Goal: Information Seeking & Learning: Check status

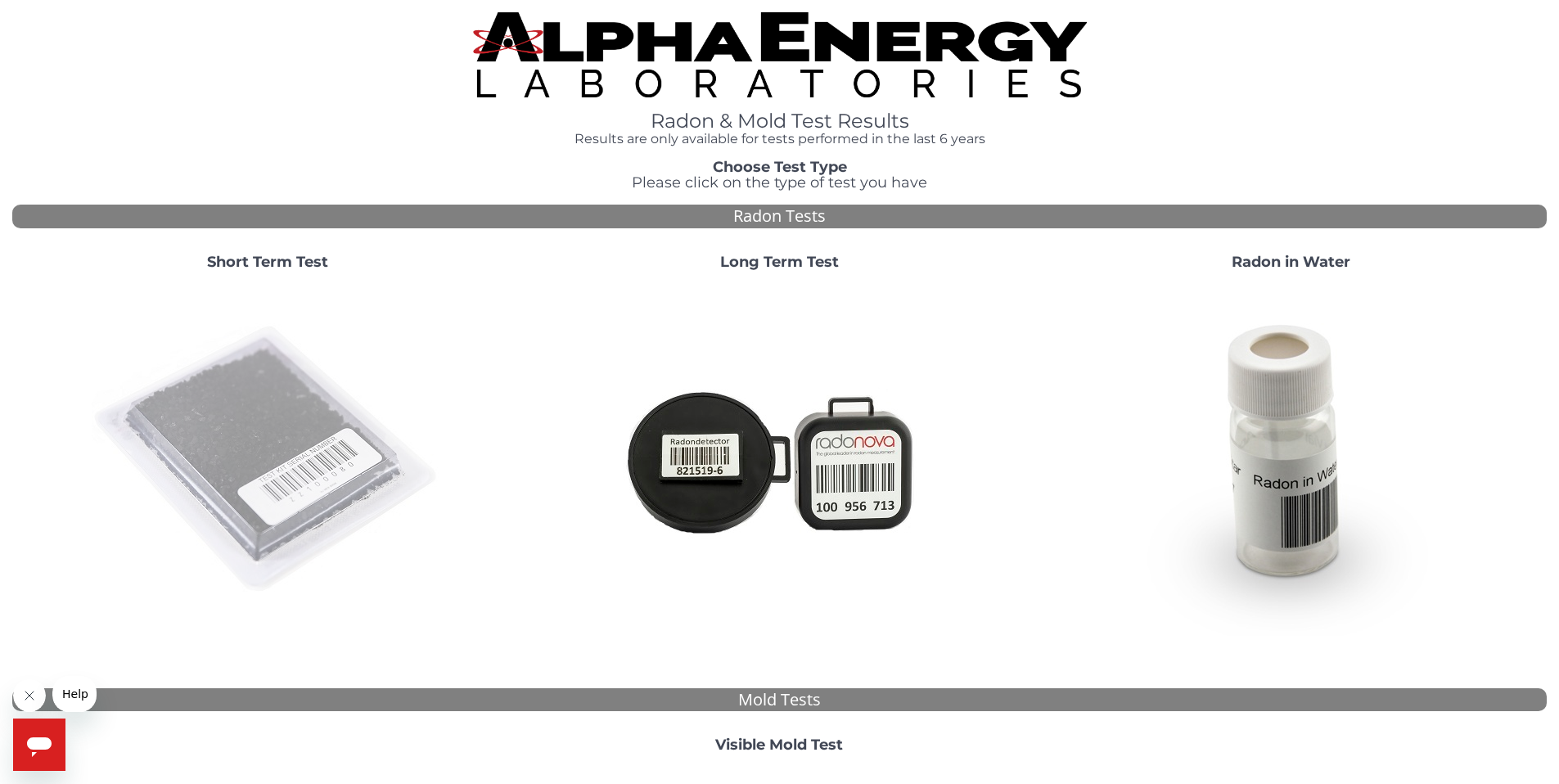
click at [253, 468] on img at bounding box center [267, 460] width 352 height 352
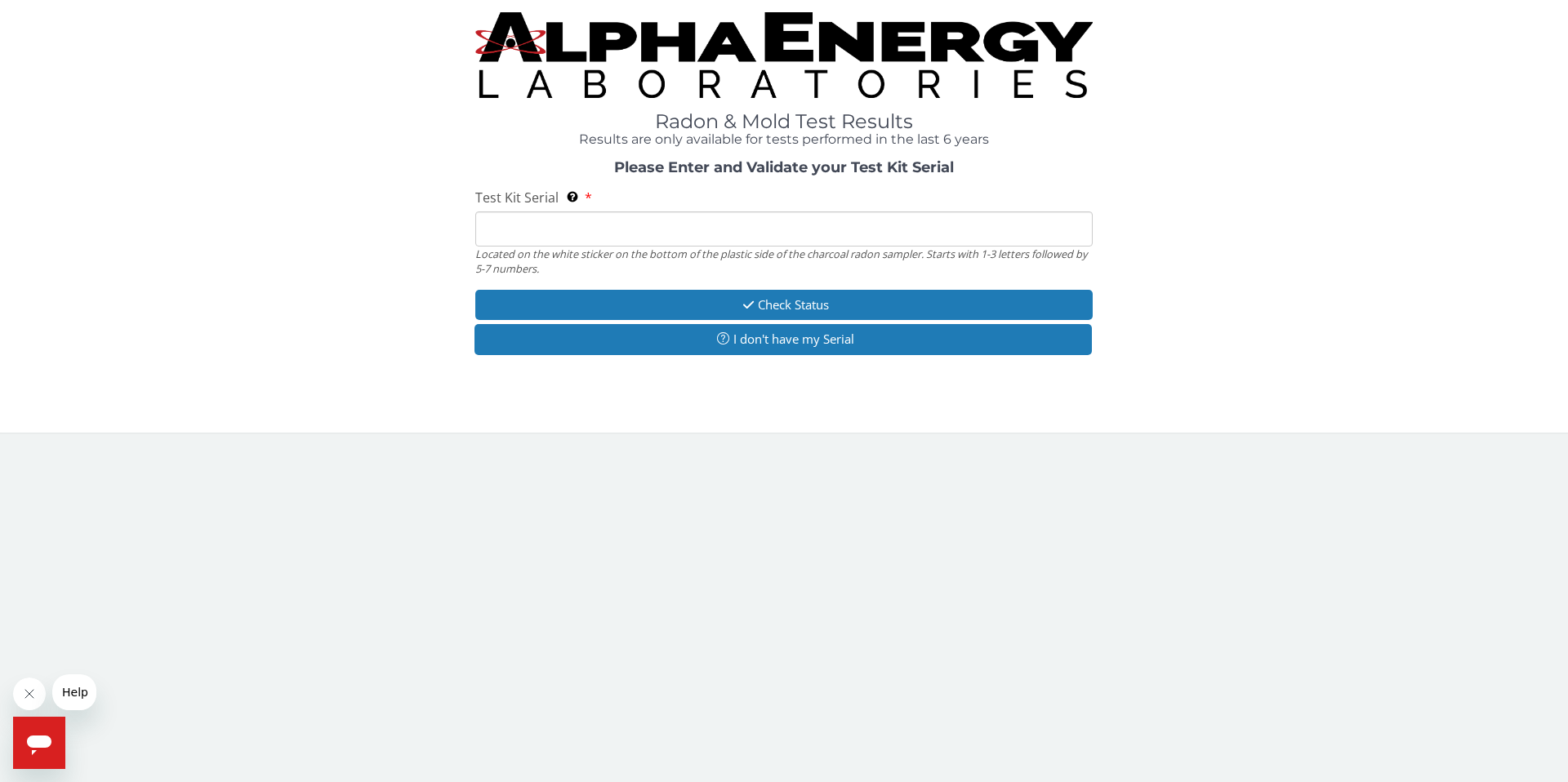
click at [596, 224] on input "Test Kit Serial Located on the white sticker on the bottom of the plastic side …" at bounding box center [784, 228] width 618 height 35
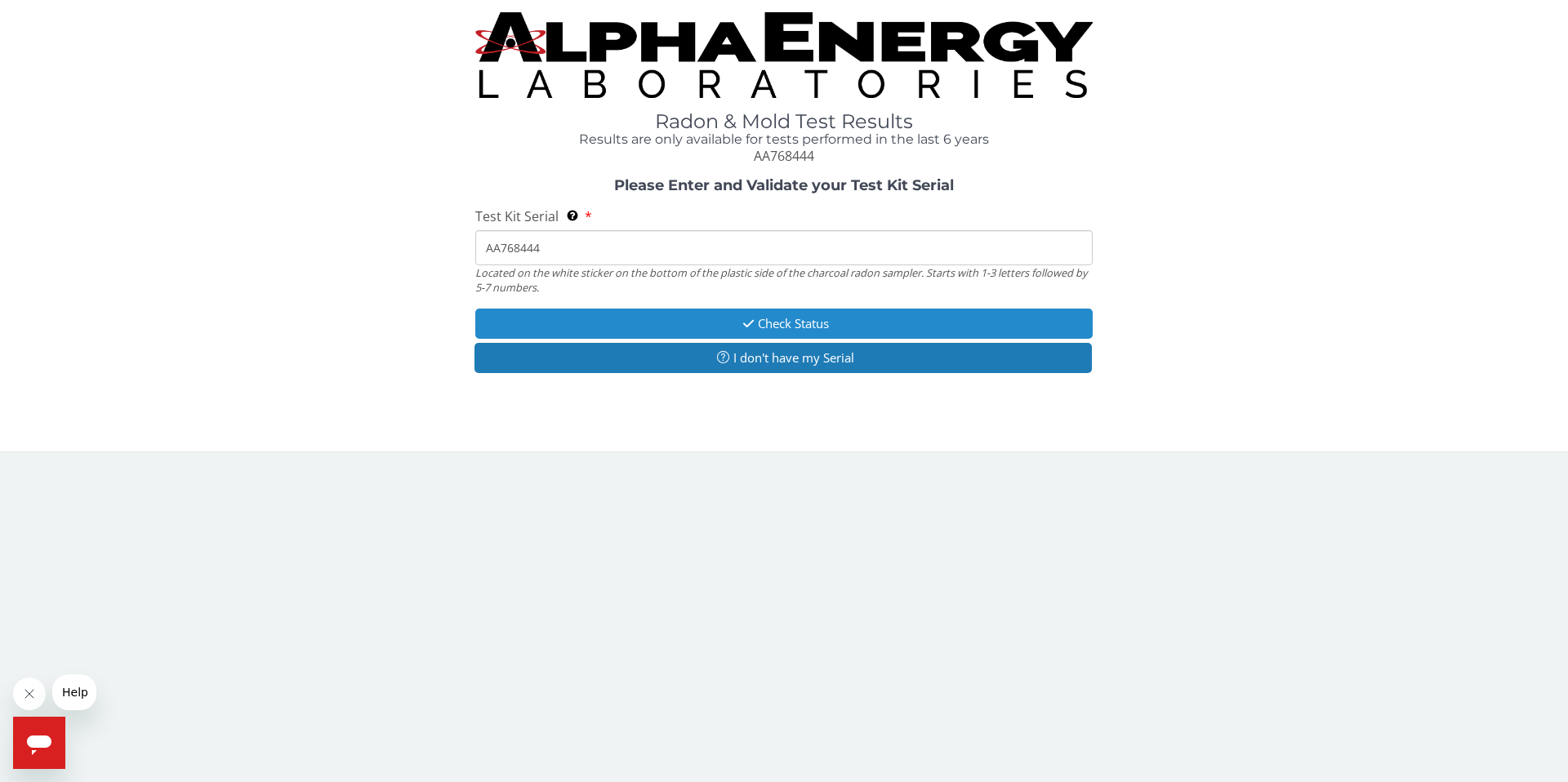
type input "AA768444"
click at [795, 327] on button "Check Status" at bounding box center [784, 323] width 618 height 30
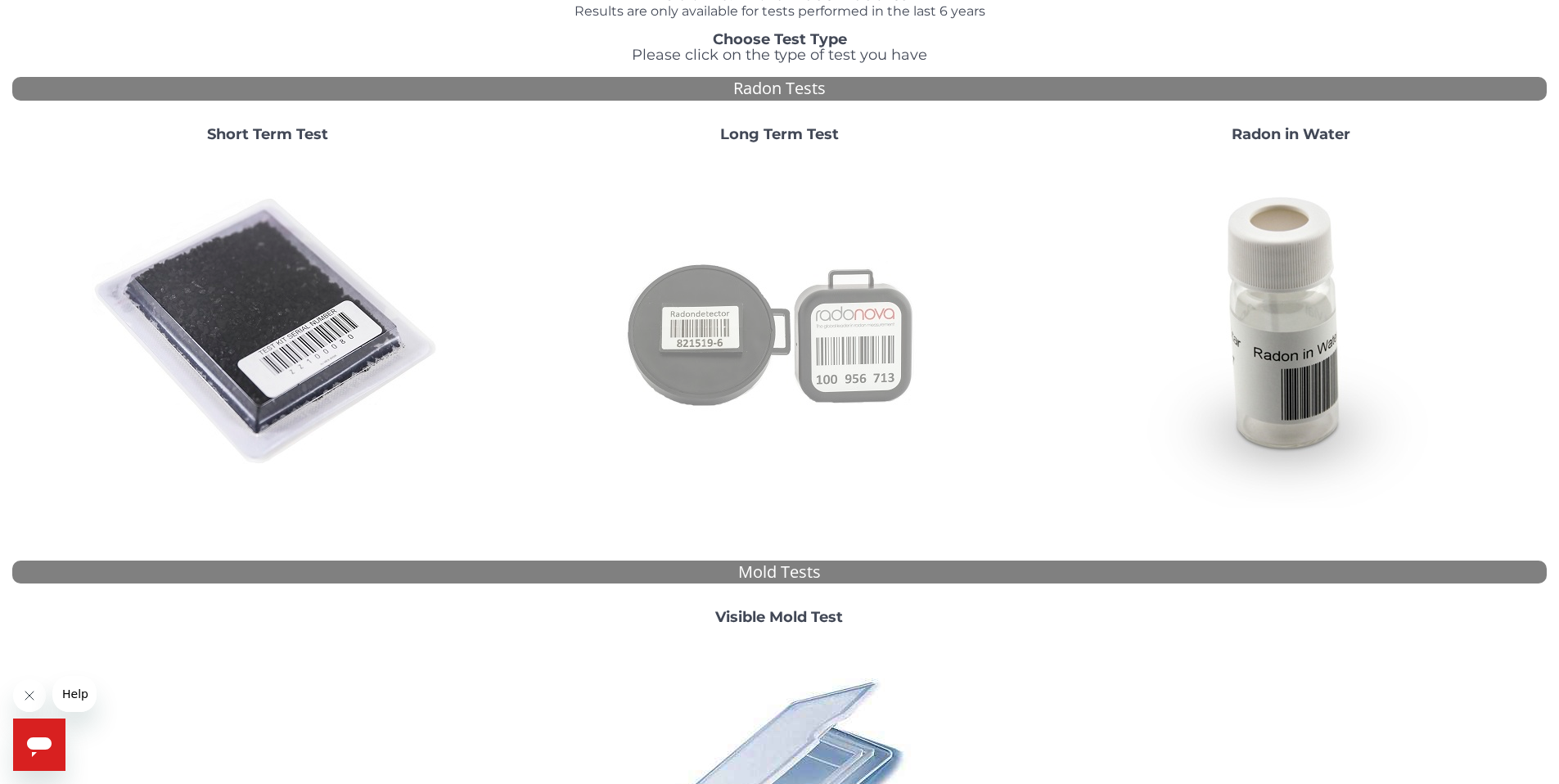
scroll to position [128, 0]
click at [849, 345] on img at bounding box center [780, 332] width 352 height 352
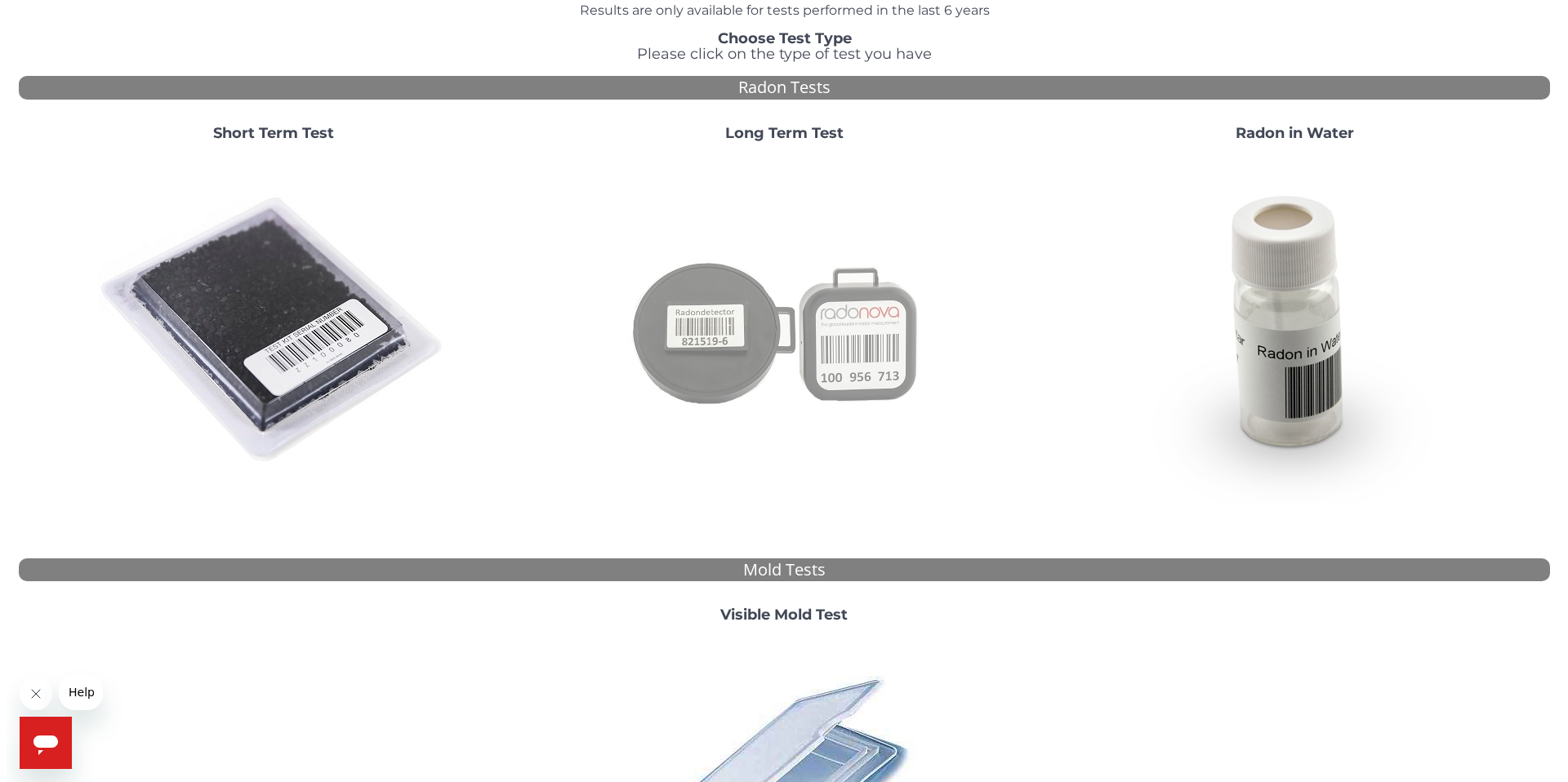
scroll to position [0, 0]
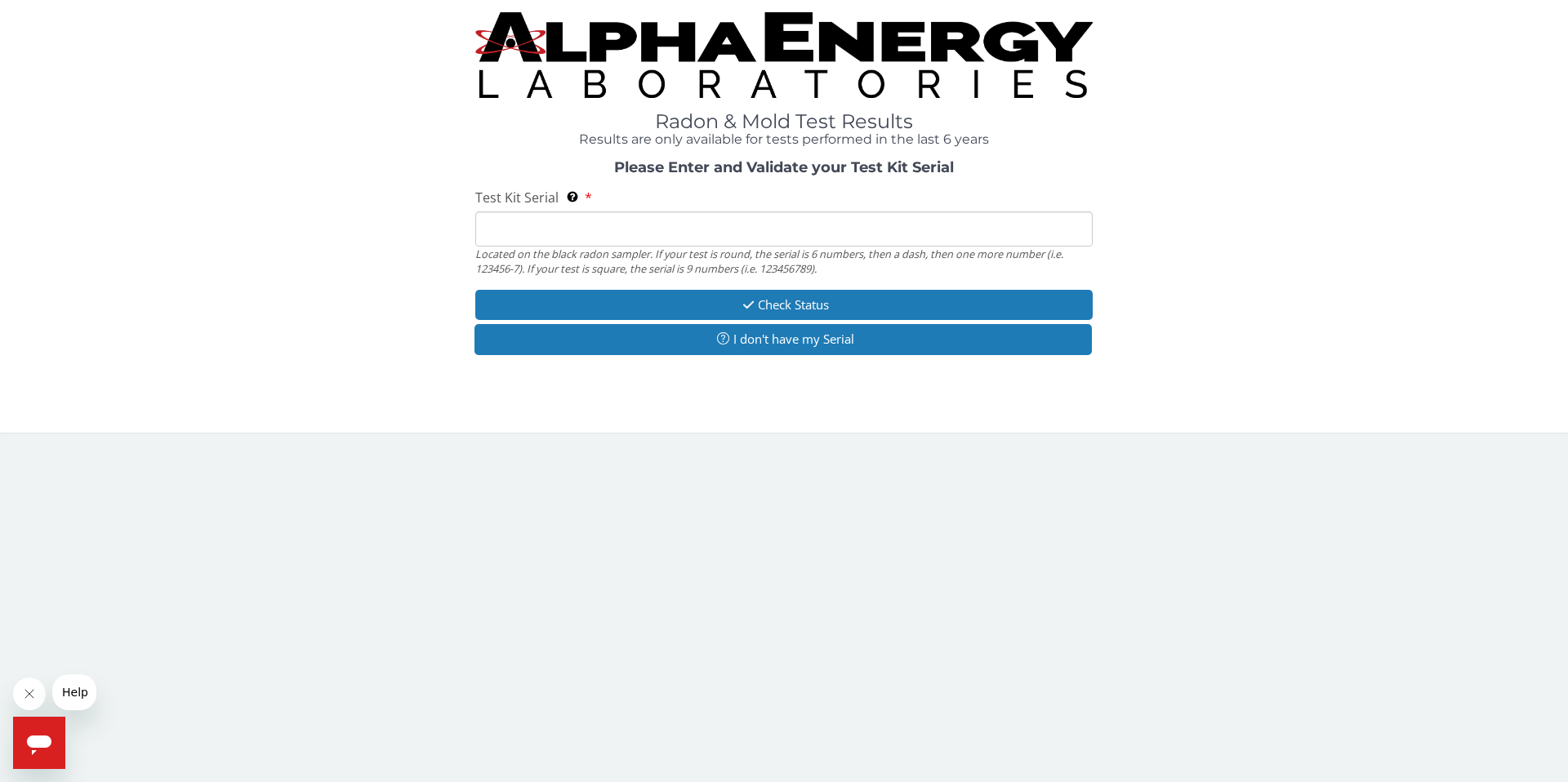
click at [613, 228] on input "Test Kit Serial Located on the black radon sampler. If your test is round, the …" at bounding box center [784, 228] width 618 height 35
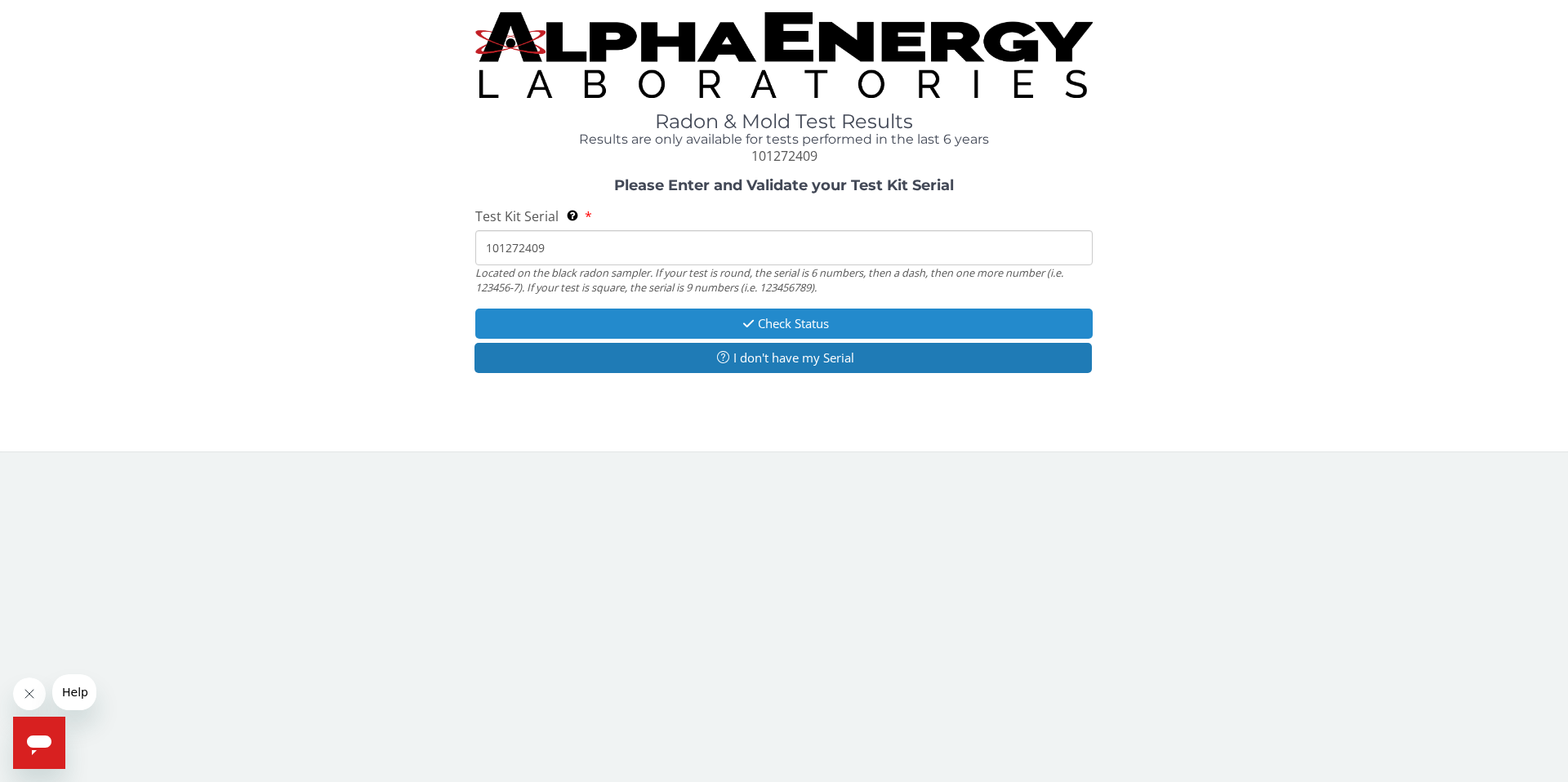
type input "101272409"
click at [793, 320] on button "Check Status" at bounding box center [784, 323] width 618 height 30
